Goal: Transaction & Acquisition: Purchase product/service

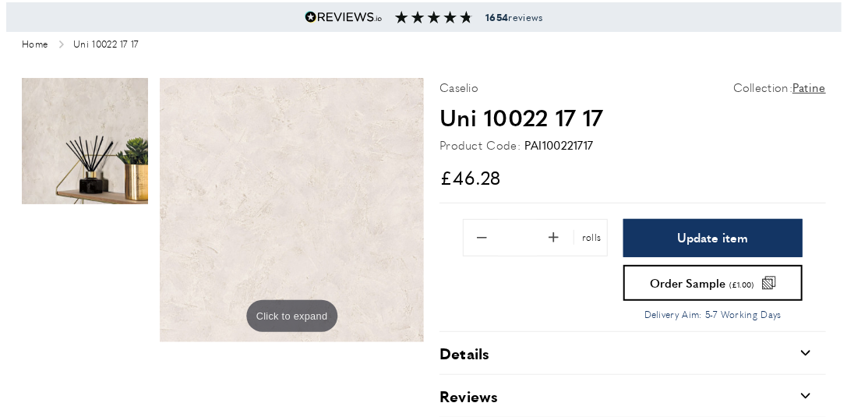
scroll to position [157, 0]
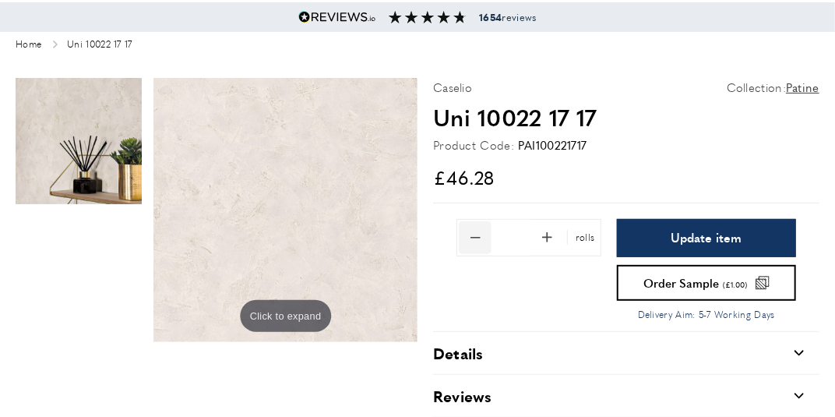
click at [478, 238] on span "Remove 1 from quantity" at bounding box center [475, 237] width 33 height 33
type input "*"
click at [708, 164] on span "£46.28" at bounding box center [626, 177] width 387 height 30
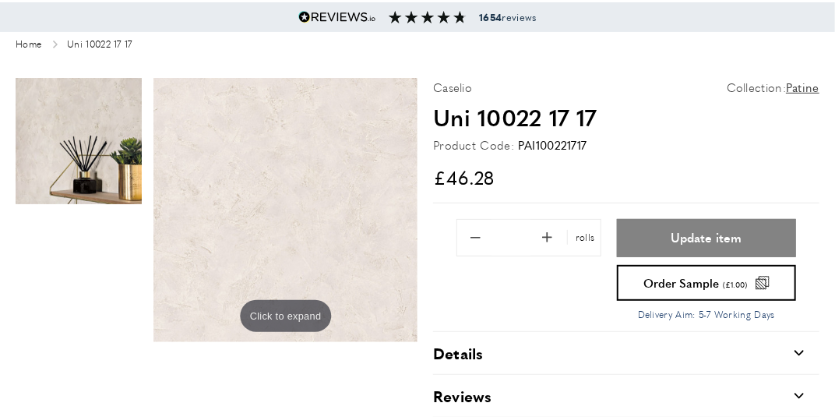
click at [701, 231] on span "Update item" at bounding box center [706, 237] width 71 height 12
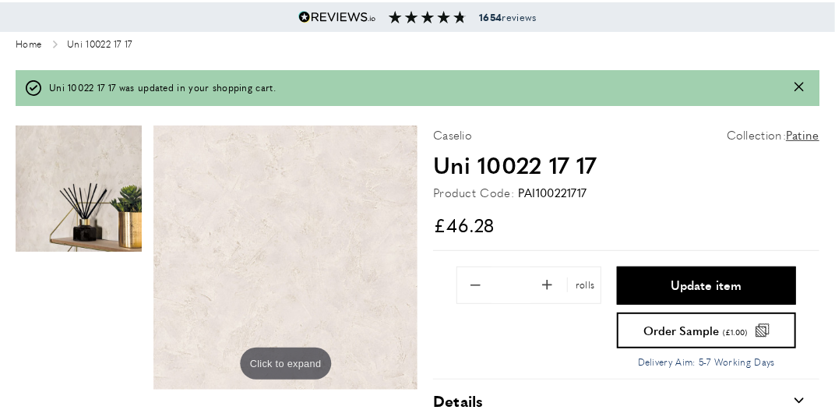
type input "*"
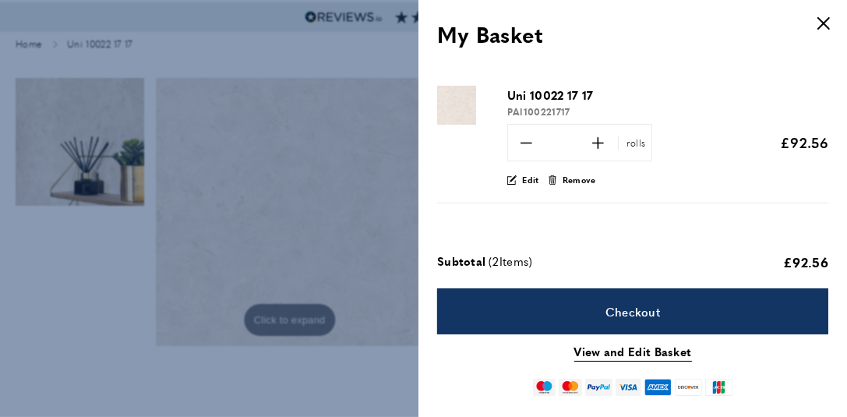
scroll to position [0, 648]
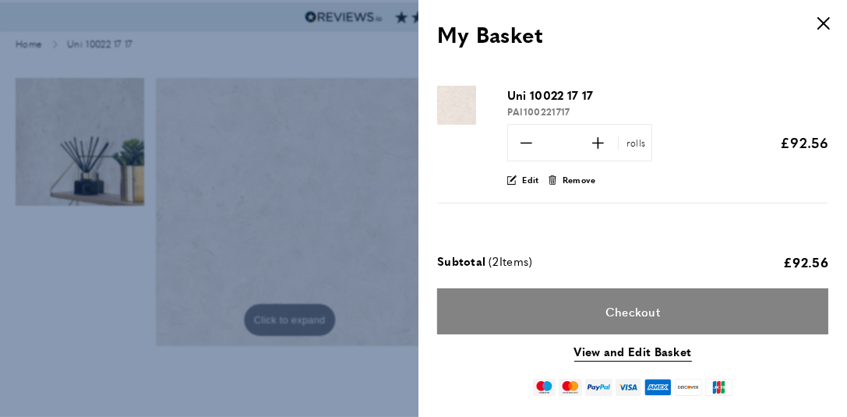
click at [698, 309] on link "Checkout" at bounding box center [632, 311] width 391 height 46
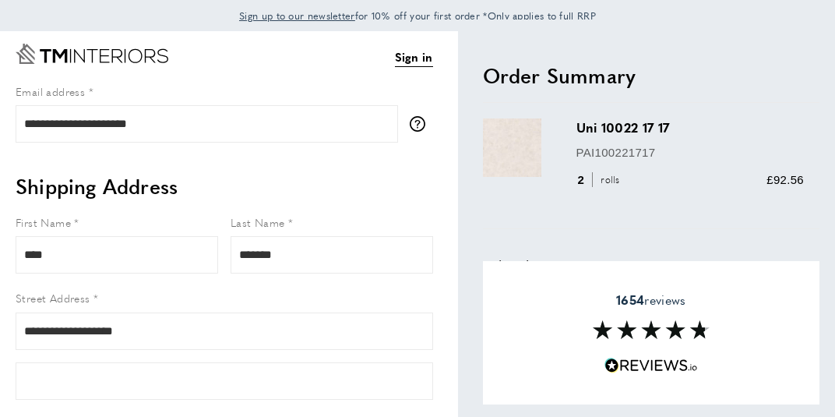
select select "**"
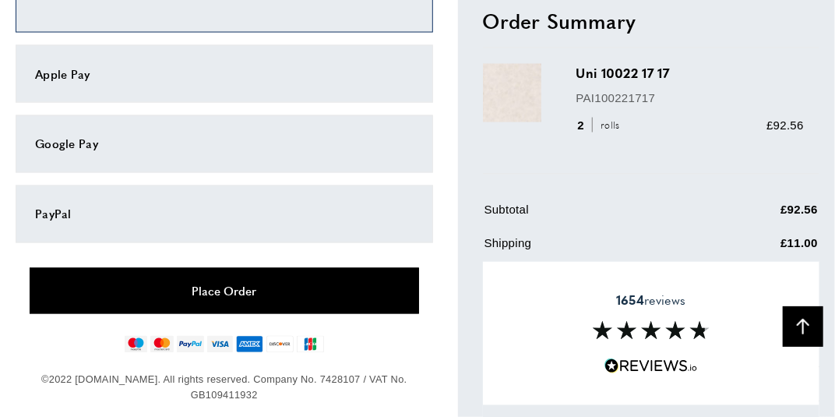
scroll to position [1014, 0]
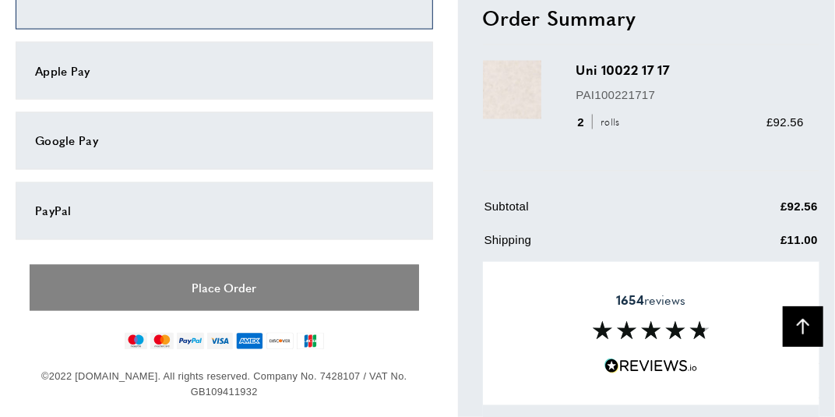
click at [276, 289] on button "Place Order" at bounding box center [225, 288] width 390 height 46
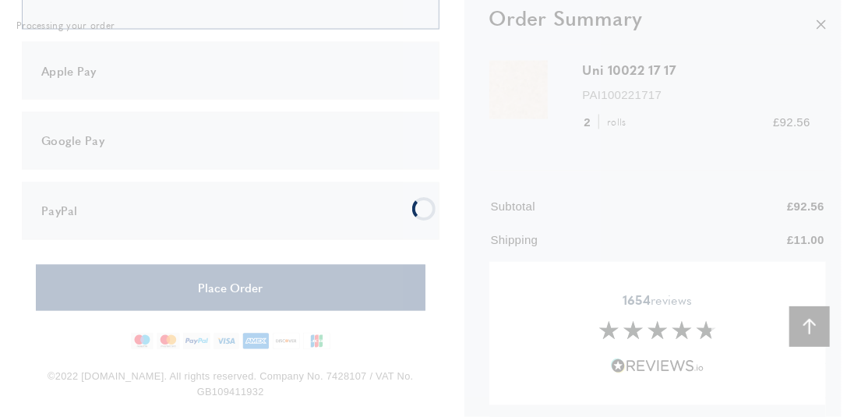
scroll to position [0, 0]
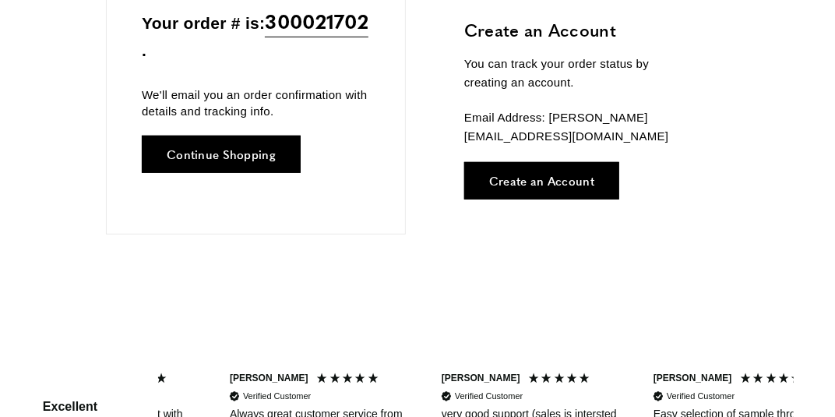
scroll to position [0, 212]
